Goal: Find specific page/section: Find specific page/section

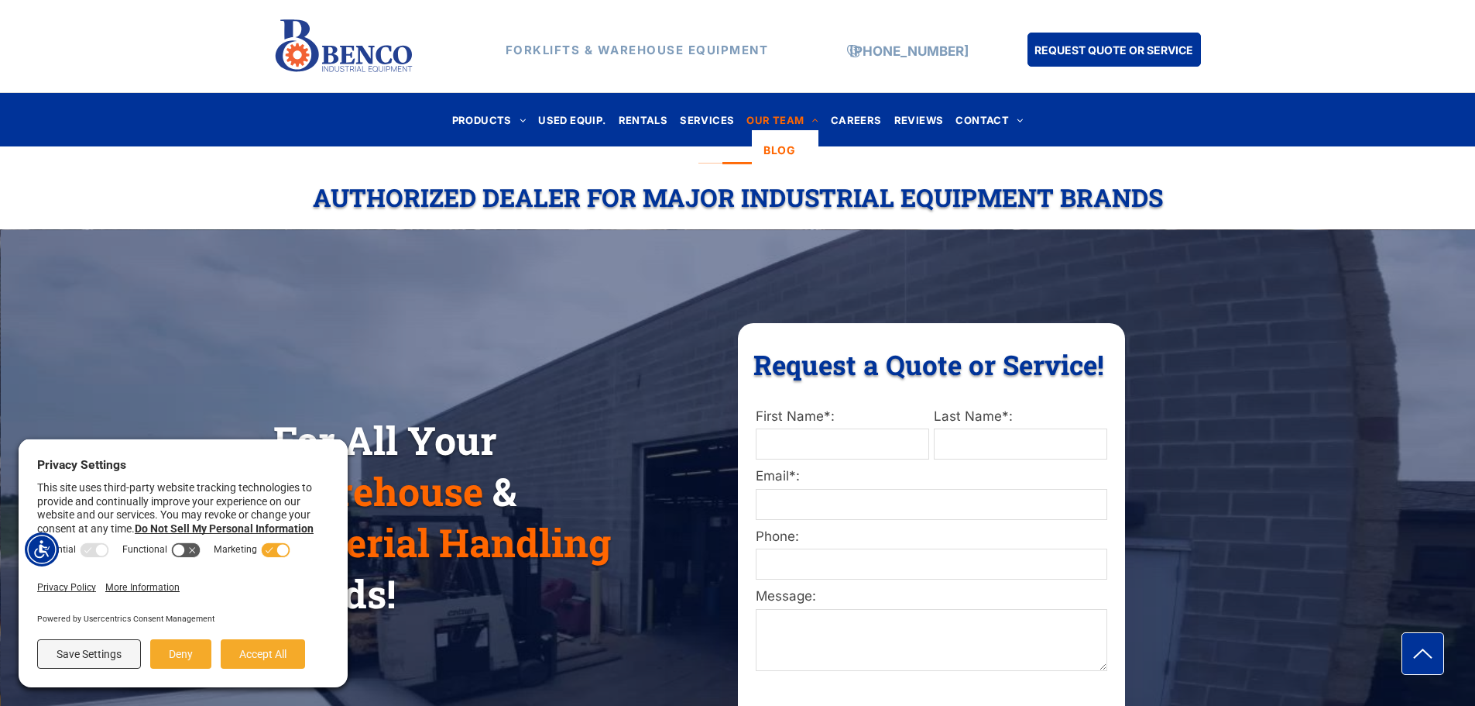
click at [795, 122] on span "OUR TEAM" at bounding box center [783, 119] width 72 height 21
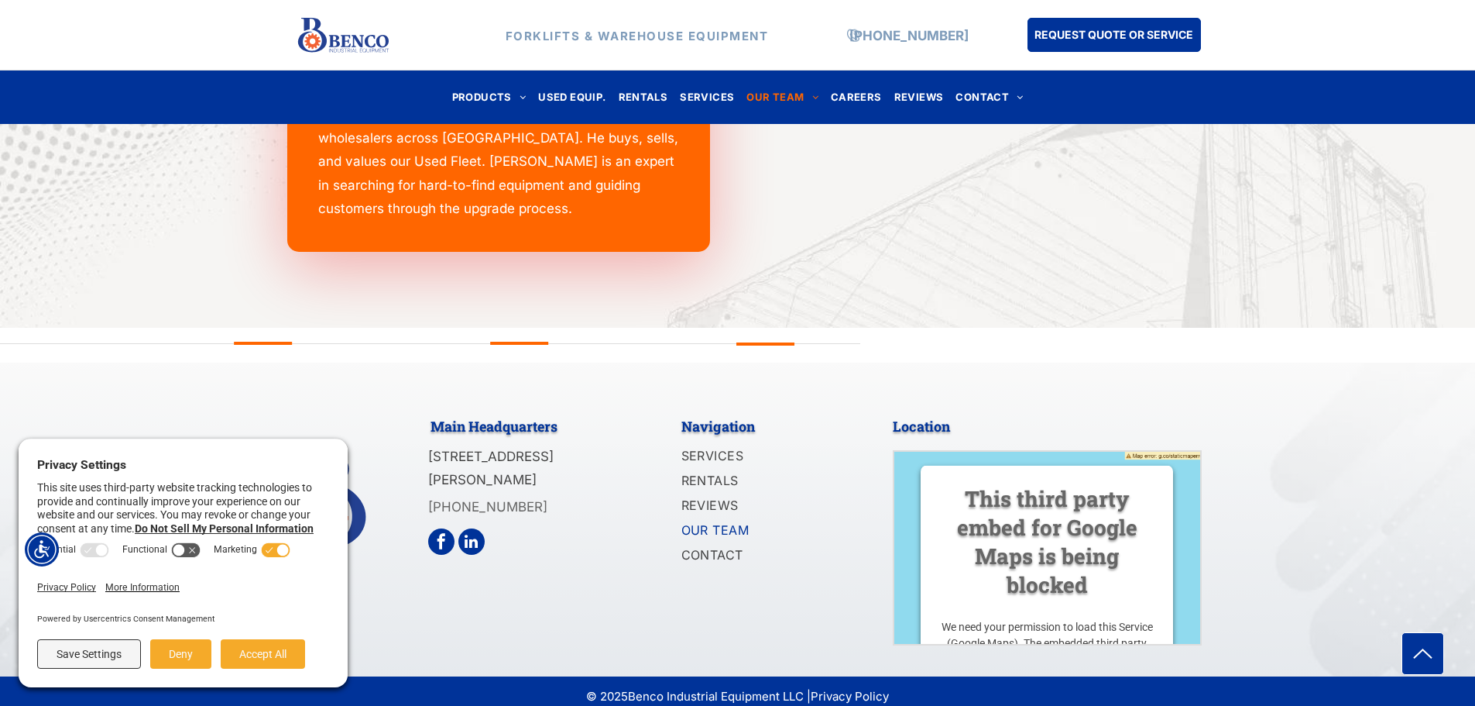
scroll to position [2241, 0]
